Goal: Task Accomplishment & Management: Use online tool/utility

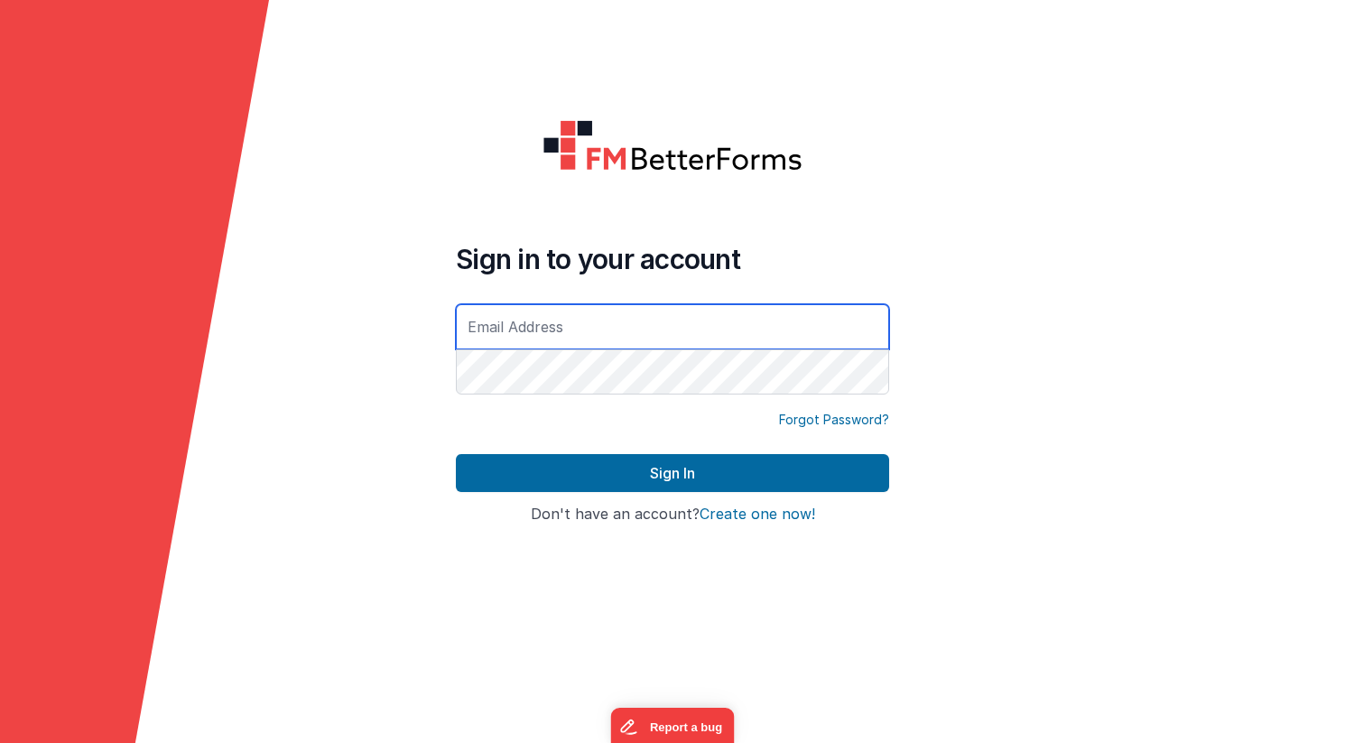
click at [614, 330] on input "text" at bounding box center [672, 326] width 433 height 45
type input "[PERSON_NAME][EMAIL_ADDRESS][DOMAIN_NAME]"
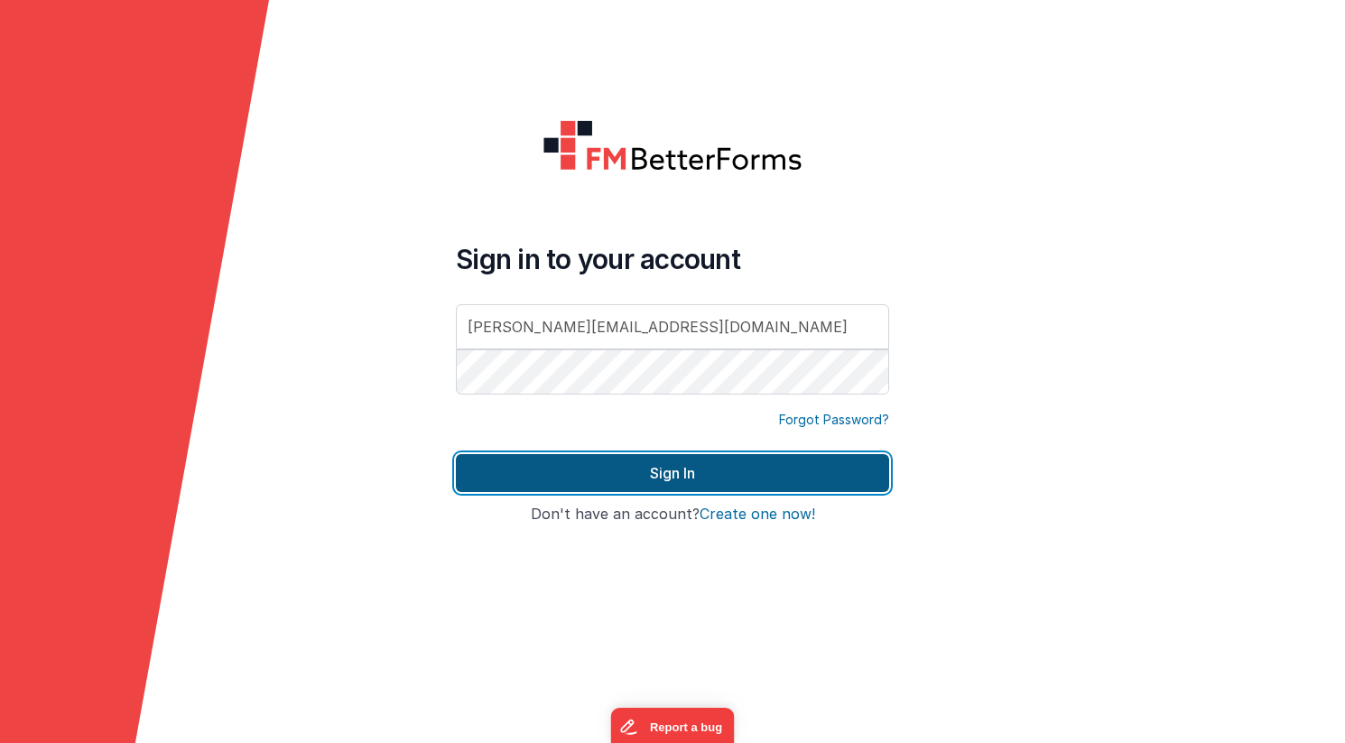
click at [652, 472] on button "Sign In" at bounding box center [672, 473] width 433 height 38
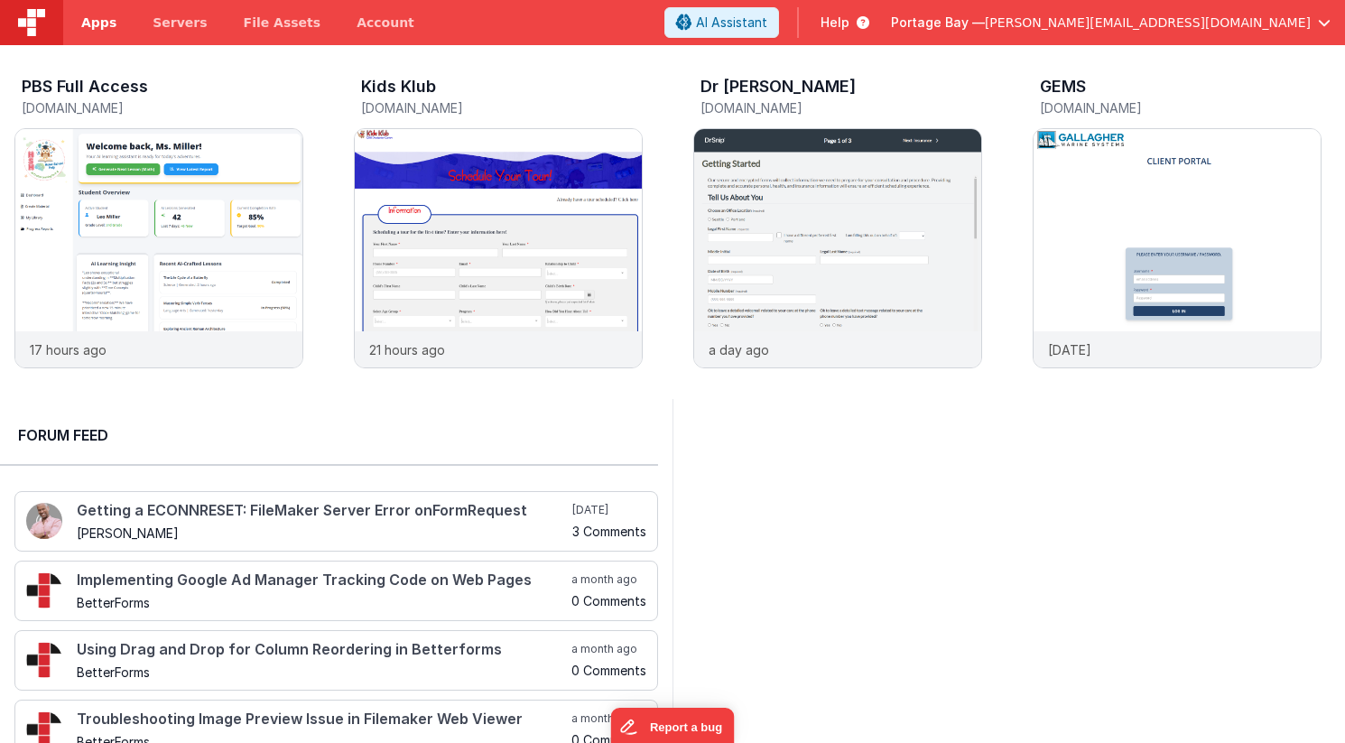
click at [86, 17] on span "Apps" at bounding box center [98, 23] width 35 height 18
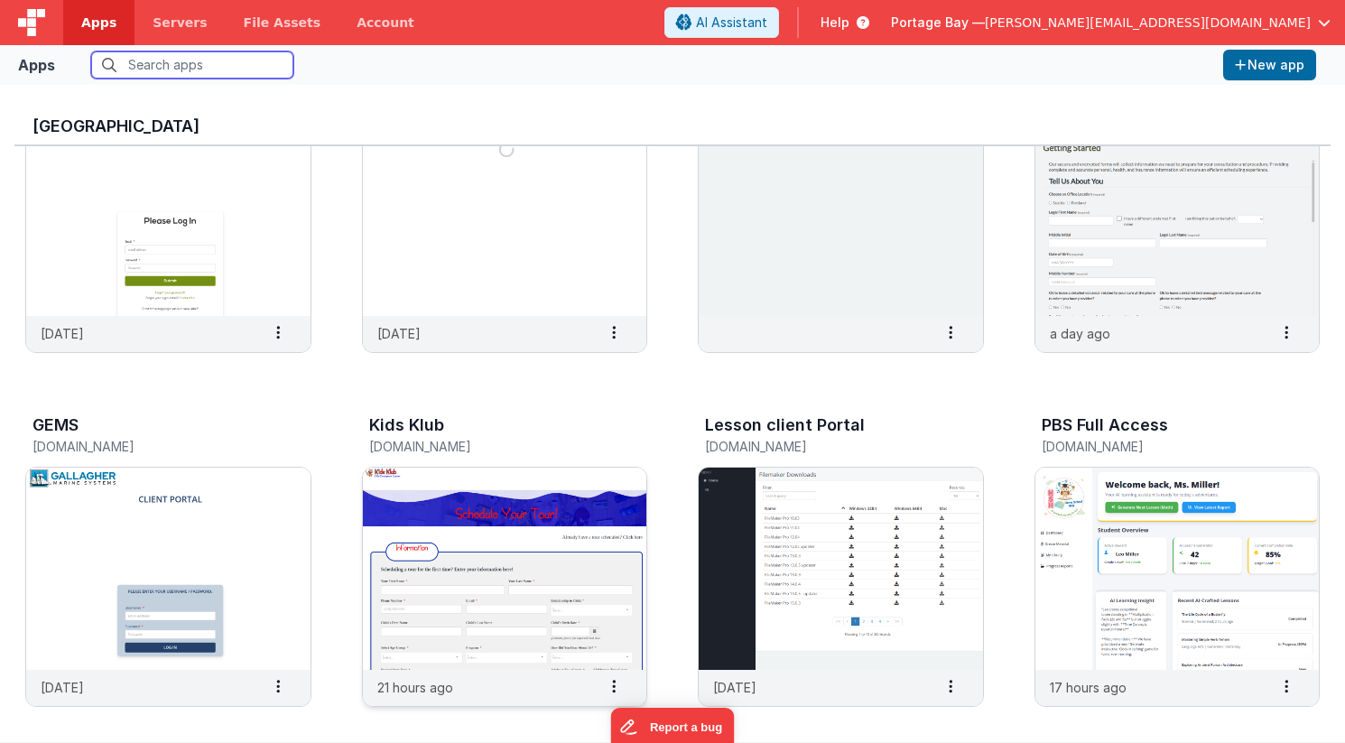
scroll to position [121, 0]
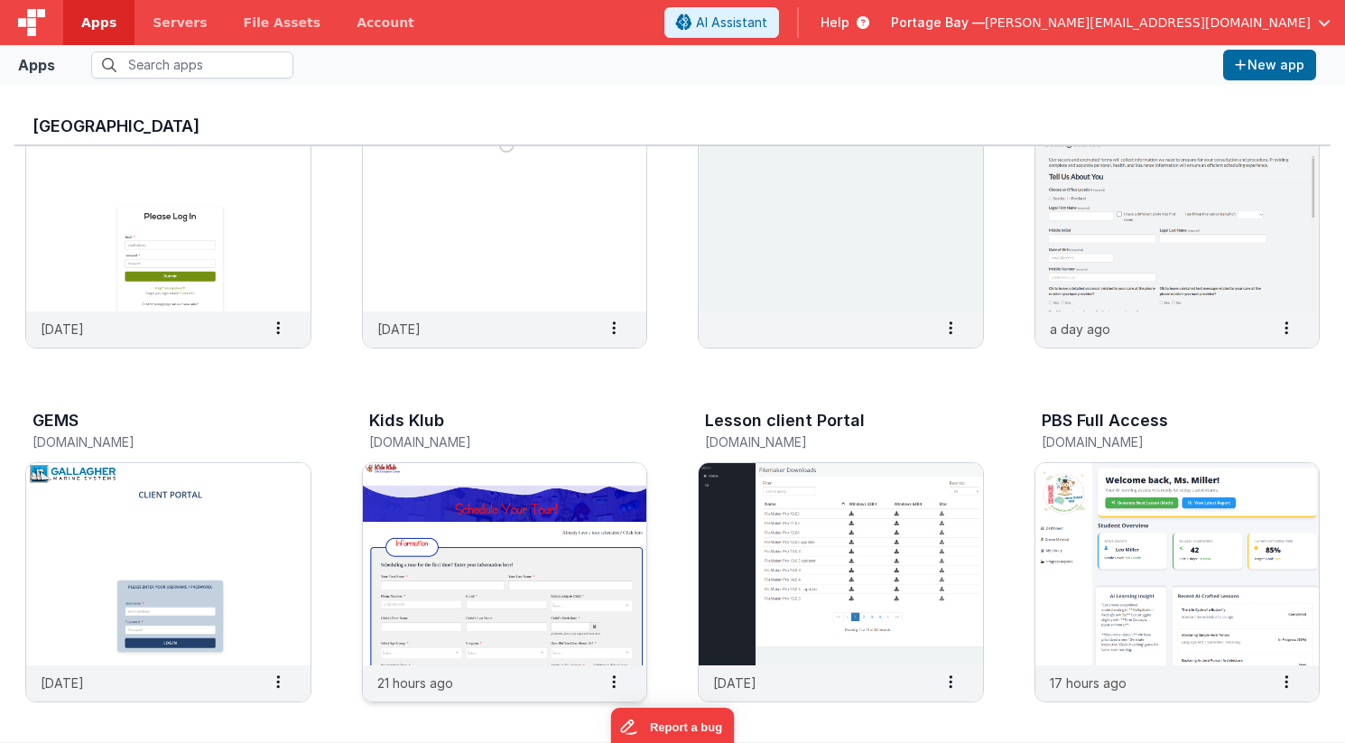
click at [528, 533] on img at bounding box center [505, 564] width 284 height 202
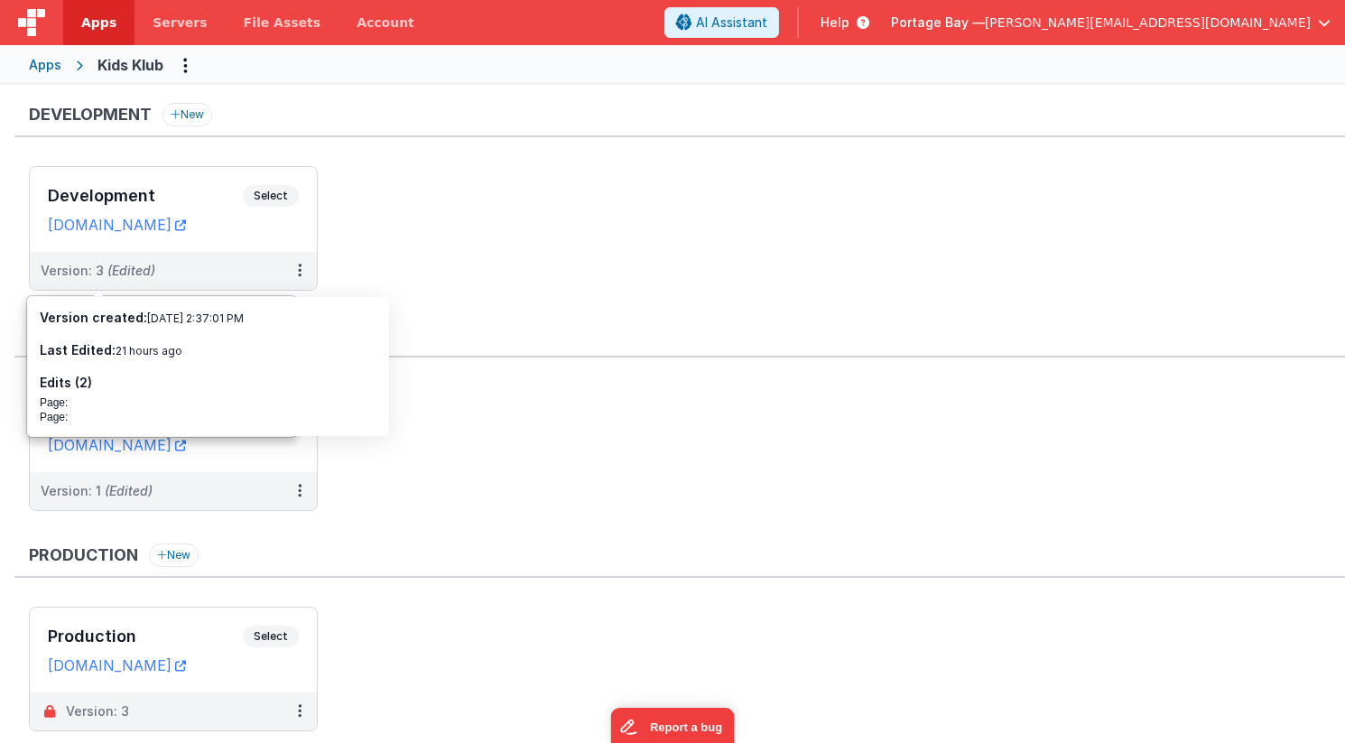
scroll to position [55, 0]
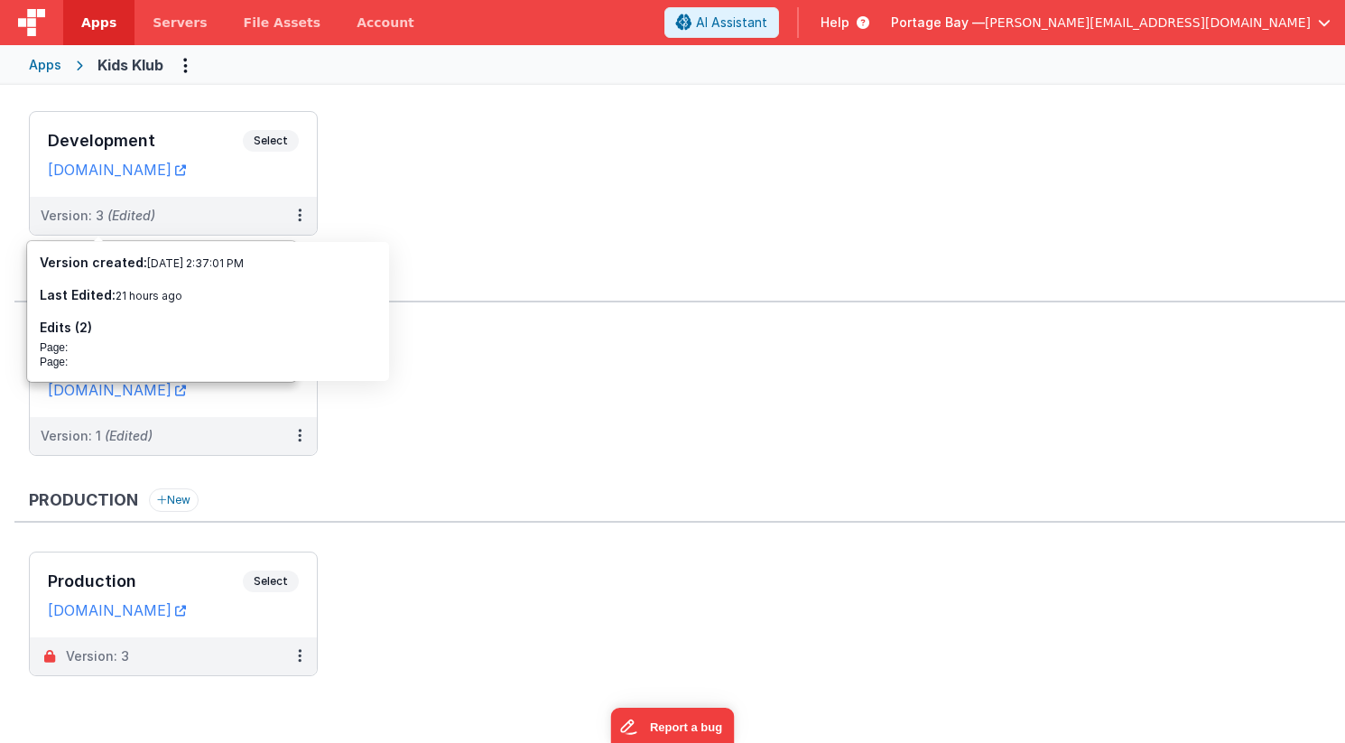
click at [540, 185] on ul "Development Select URLs [DOMAIN_NAME] Version: 3 (Edited)" at bounding box center [687, 182] width 1316 height 143
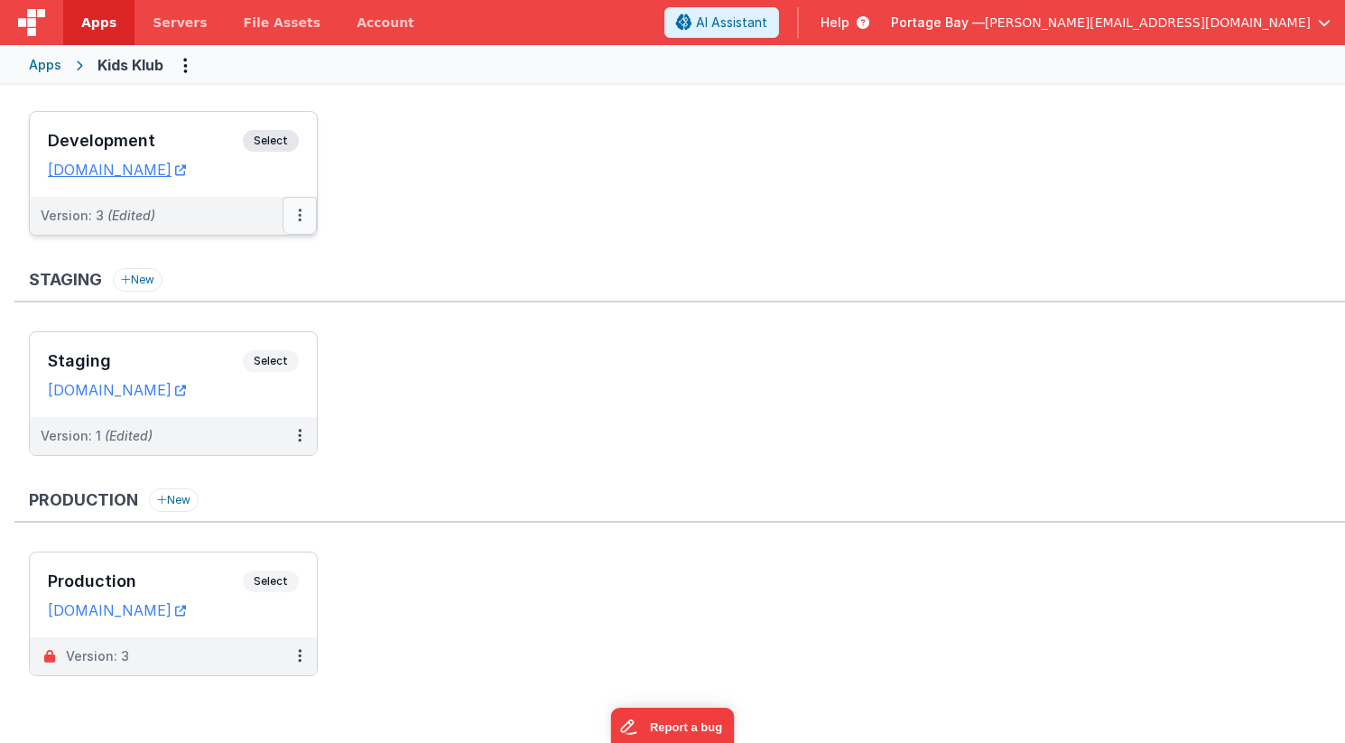
click at [302, 209] on button at bounding box center [300, 216] width 34 height 38
click at [235, 320] on link "Deploy..." at bounding box center [237, 321] width 159 height 33
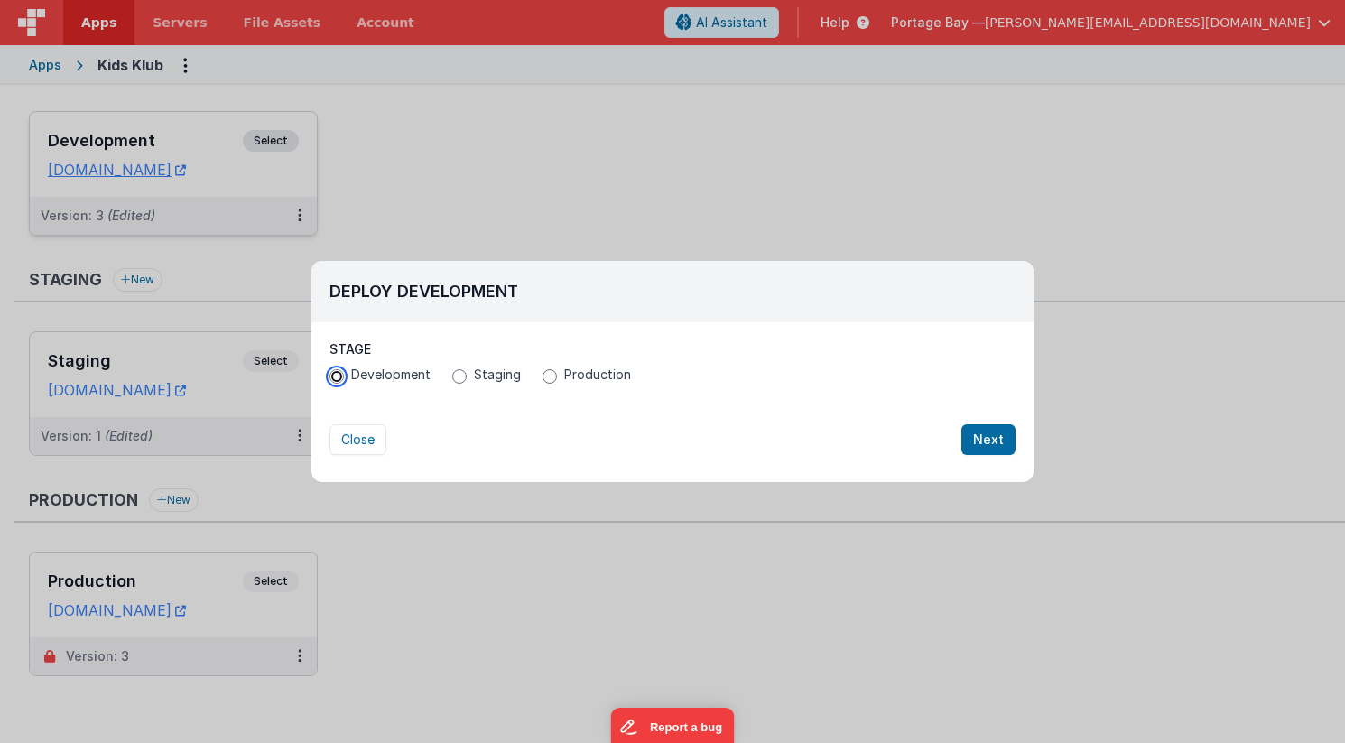
click at [336, 376] on input "Development" at bounding box center [337, 376] width 14 height 14
radio input "true"
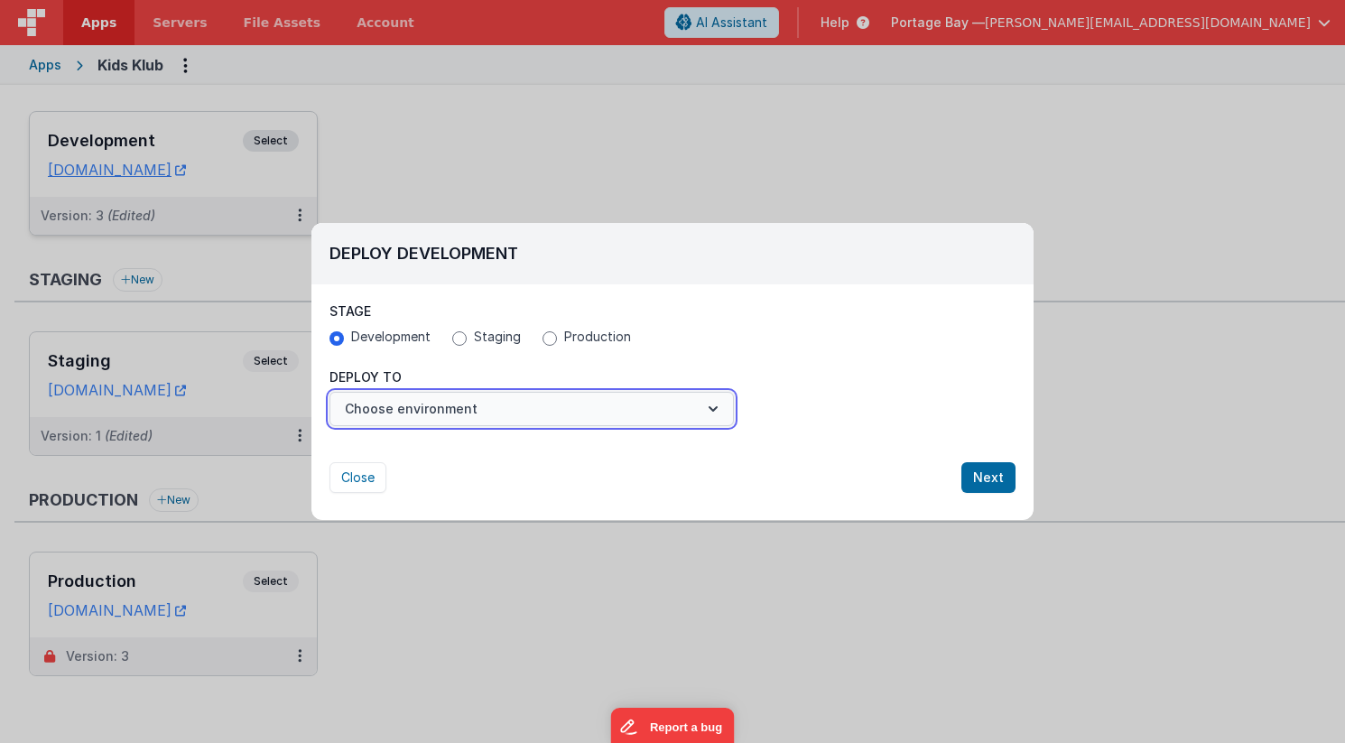
click at [546, 413] on button "Choose environment" at bounding box center [532, 409] width 404 height 34
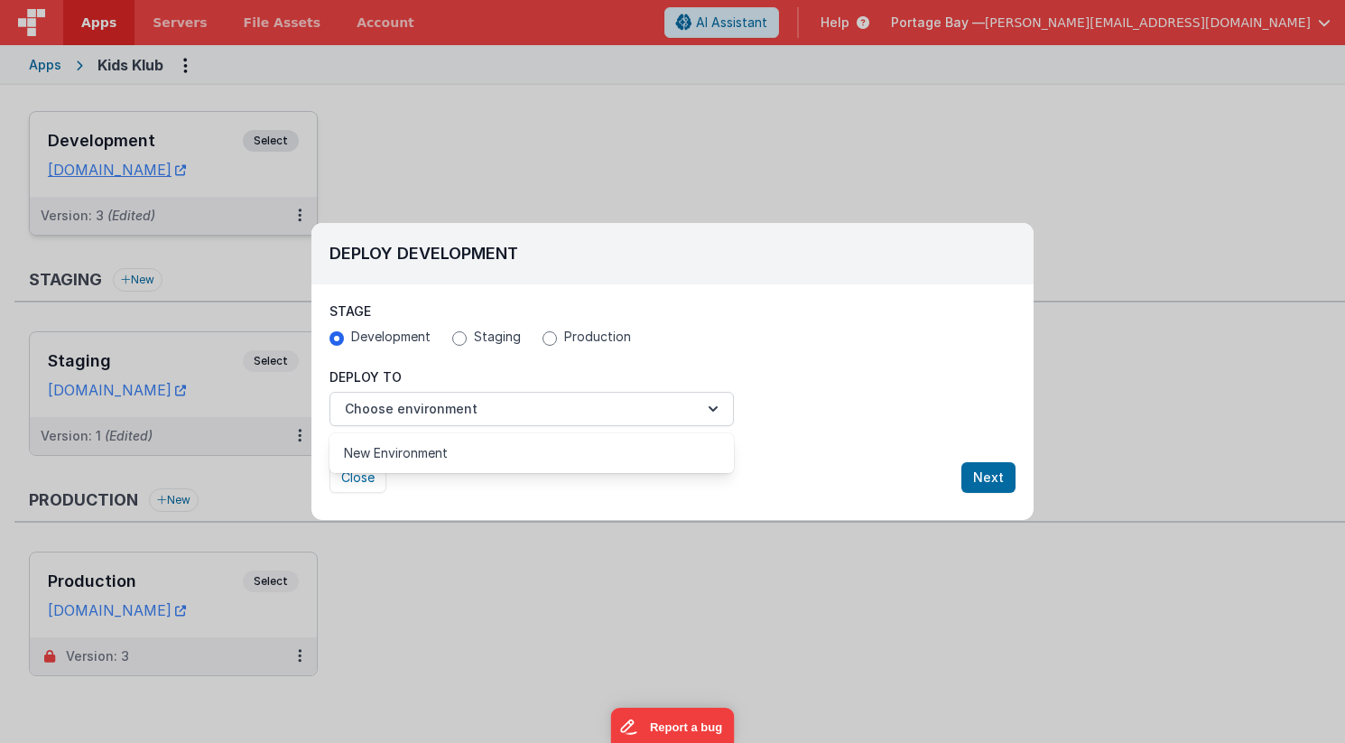
click at [550, 338] on div at bounding box center [672, 371] width 1345 height 743
click at [547, 338] on input "Production" at bounding box center [550, 338] width 14 height 14
radio input "true"
radio input "false"
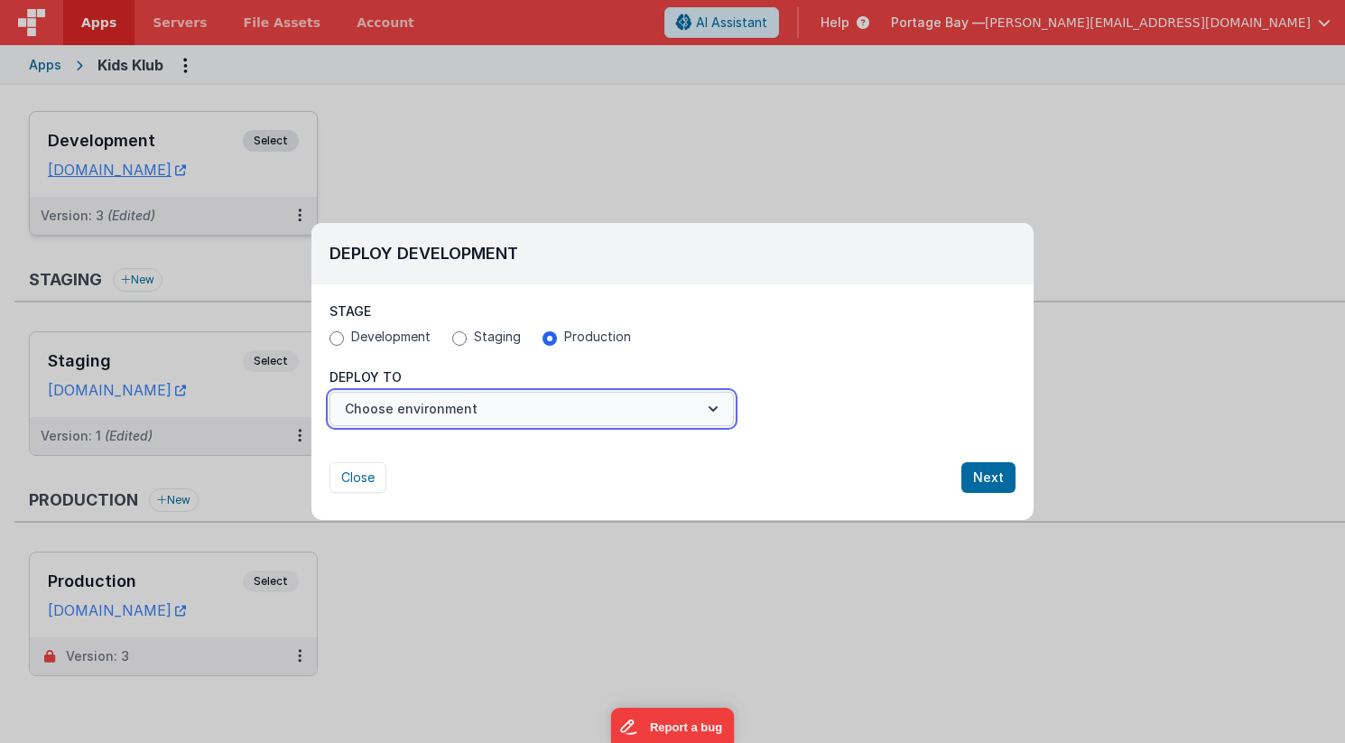
click at [533, 410] on button "Choose environment" at bounding box center [532, 409] width 404 height 34
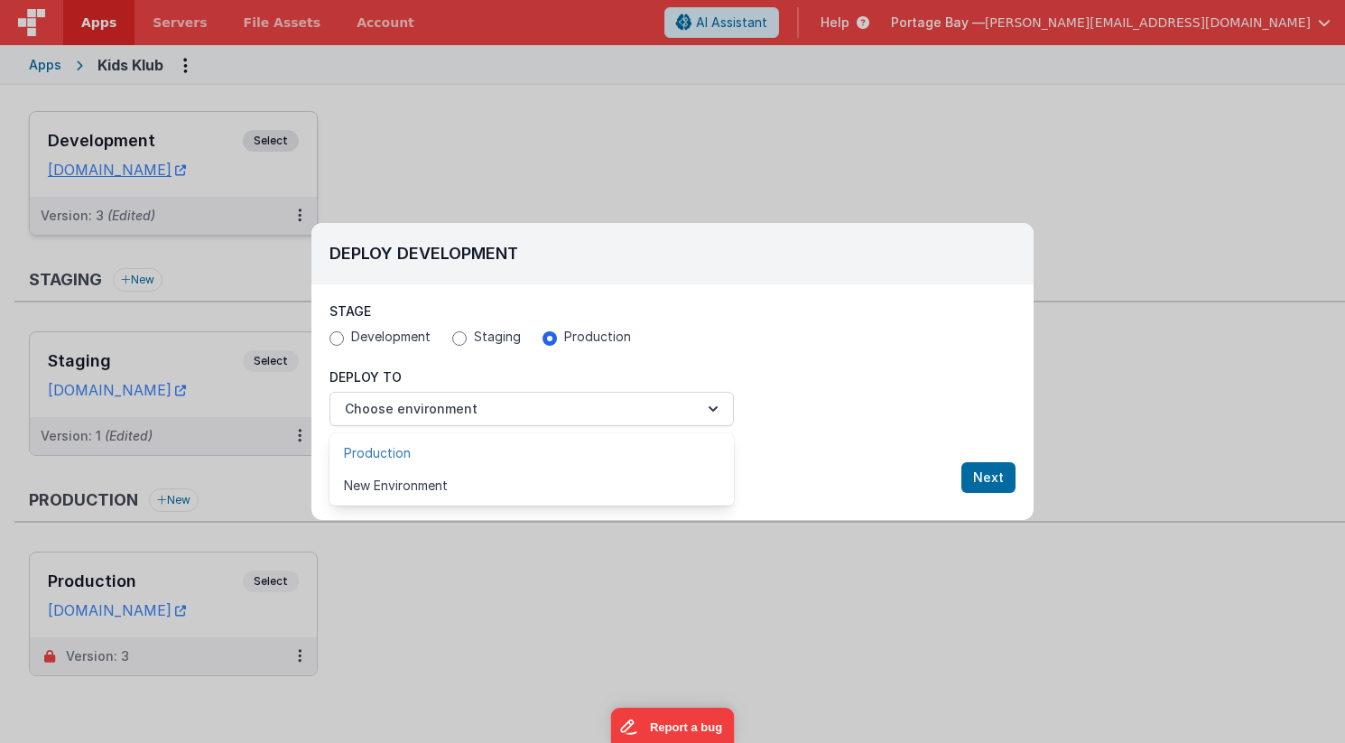
click at [458, 450] on link "Production" at bounding box center [532, 453] width 404 height 33
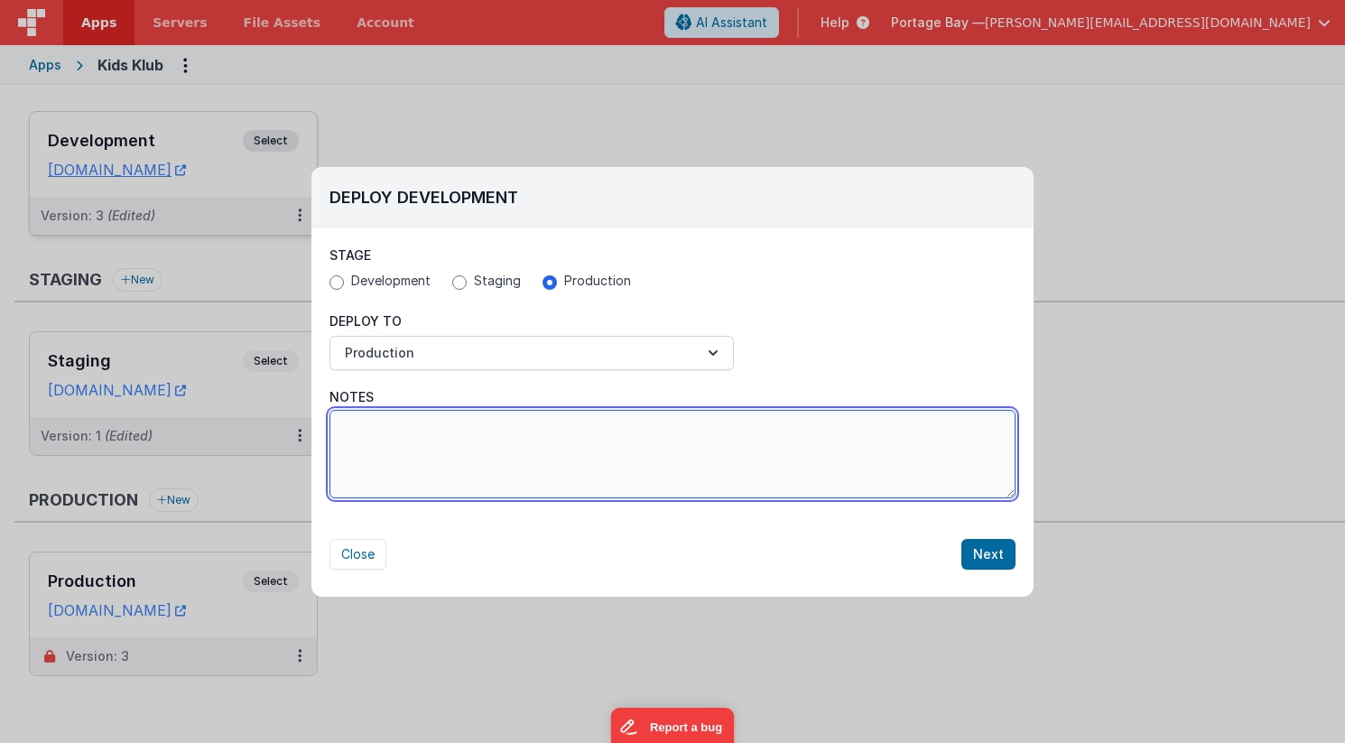
click at [499, 429] on textarea "Notes" at bounding box center [673, 454] width 686 height 88
type textarea "KK0204 Web Form Feedback - Updates"
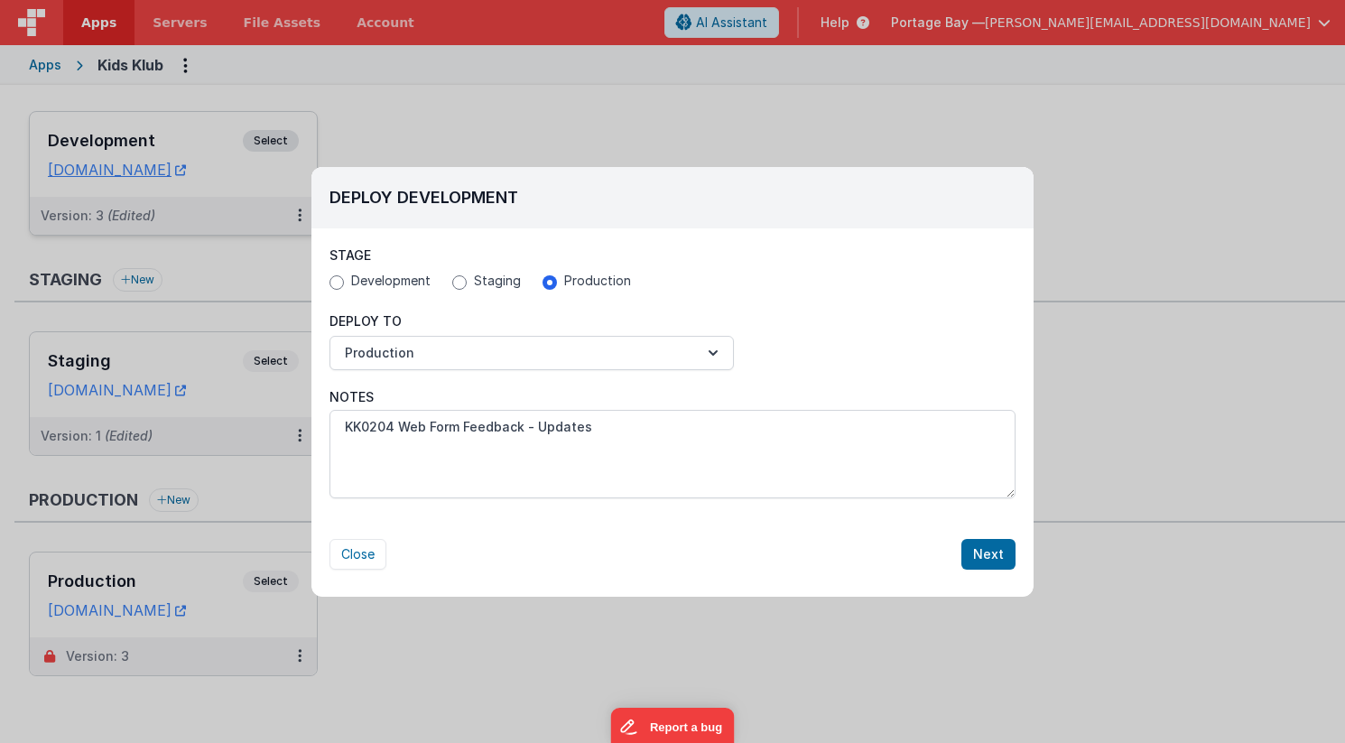
click at [859, 328] on div "Deploy To Production" at bounding box center [673, 341] width 686 height 58
click at [983, 549] on button "Next" at bounding box center [988, 554] width 54 height 31
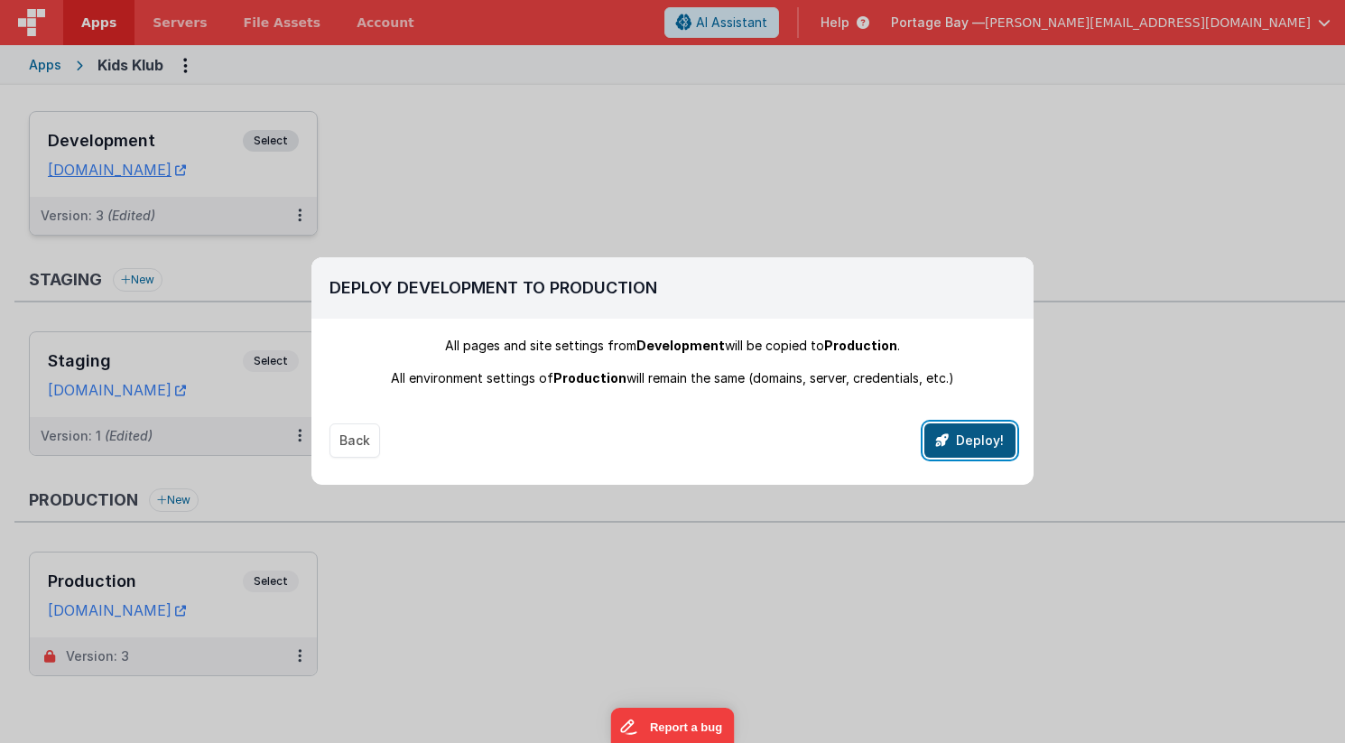
click at [969, 439] on button "Deploy!" at bounding box center [969, 440] width 91 height 34
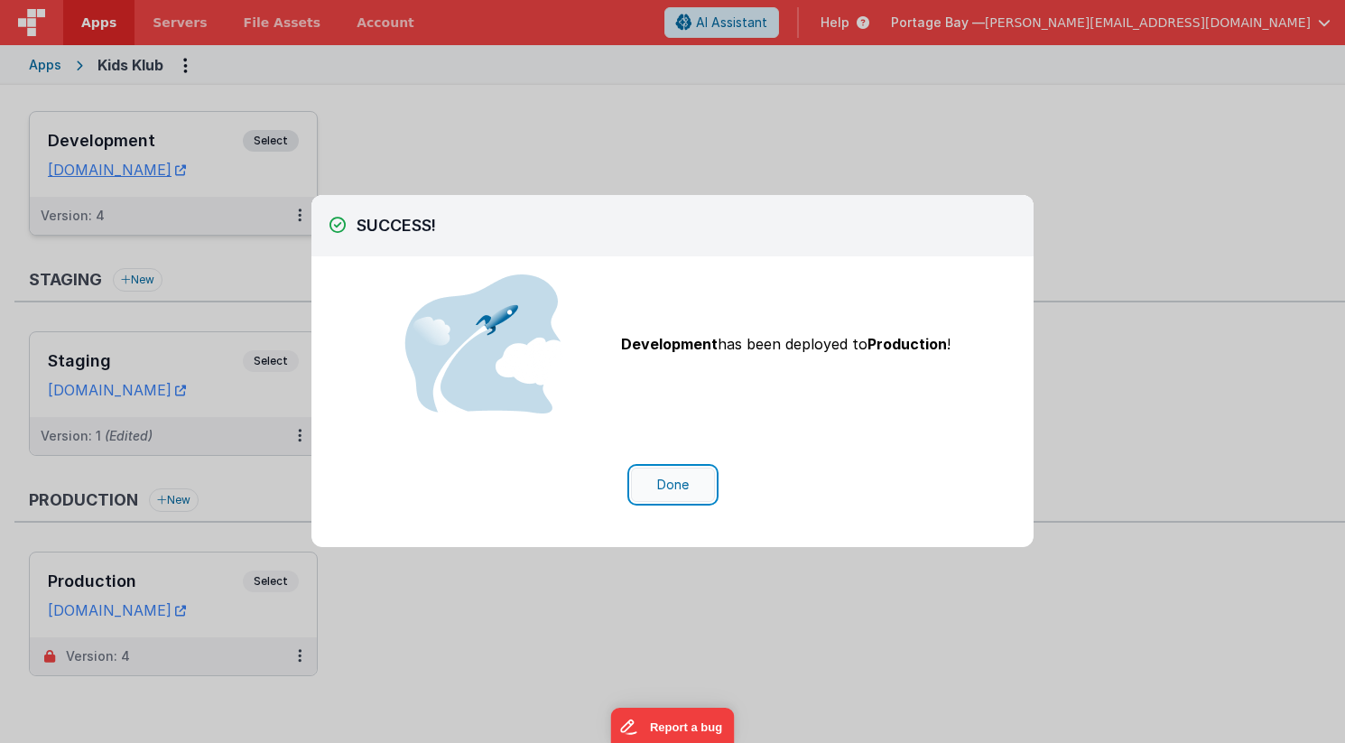
click at [669, 488] on button "Done" at bounding box center [673, 485] width 84 height 34
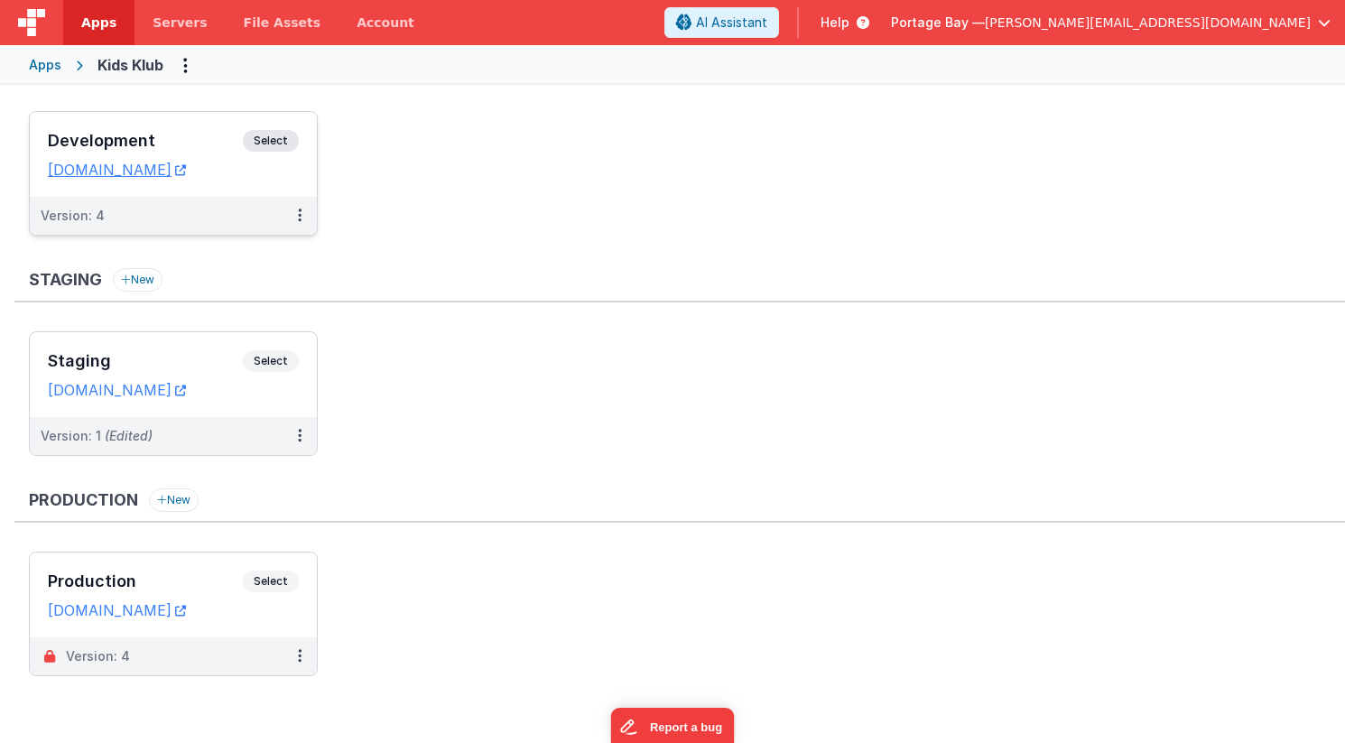
click at [81, 23] on span "Apps" at bounding box center [98, 23] width 35 height 18
